Goal: Connect with others: Connect with others

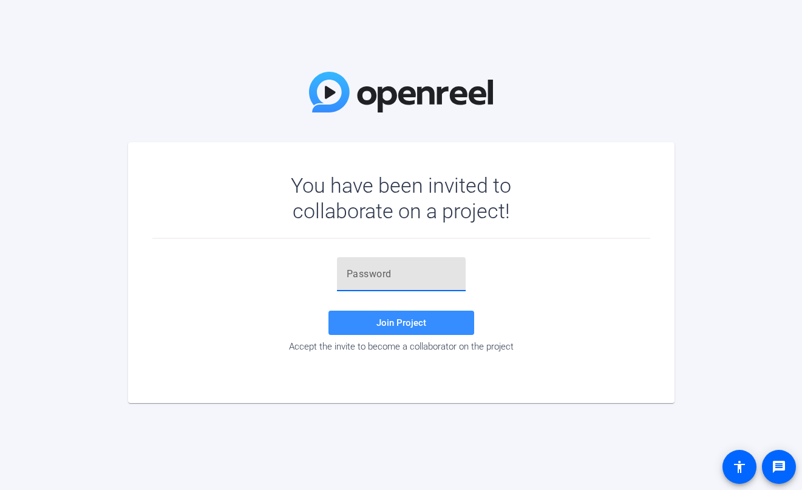
click at [400, 269] on input "text" at bounding box center [401, 274] width 109 height 15
paste input ",'6R-j"
type input ",'6R-j"
click at [364, 321] on span at bounding box center [402, 322] width 146 height 29
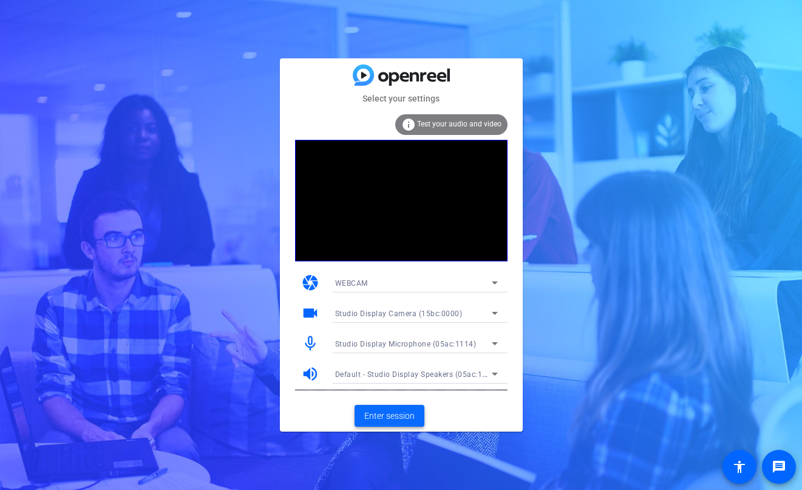
click at [394, 414] on span "Enter session" at bounding box center [389, 415] width 50 height 13
